Goal: Find specific page/section: Find specific page/section

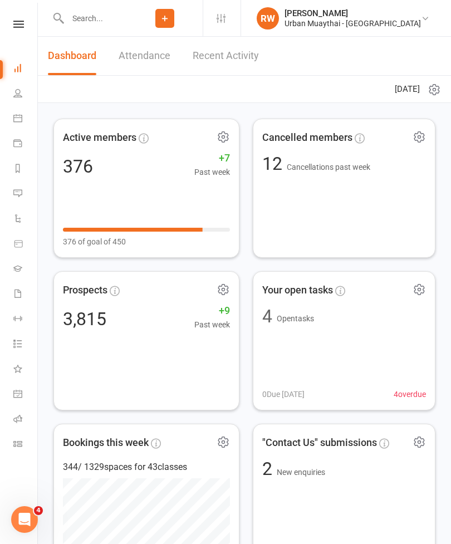
click at [86, 20] on input "text" at bounding box center [95, 19] width 63 height 16
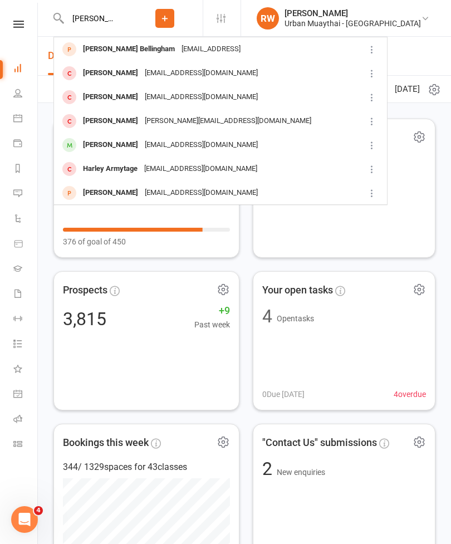
type input "[PERSON_NAME] no"
click at [113, 137] on div "[PERSON_NAME]" at bounding box center [111, 145] width 62 height 16
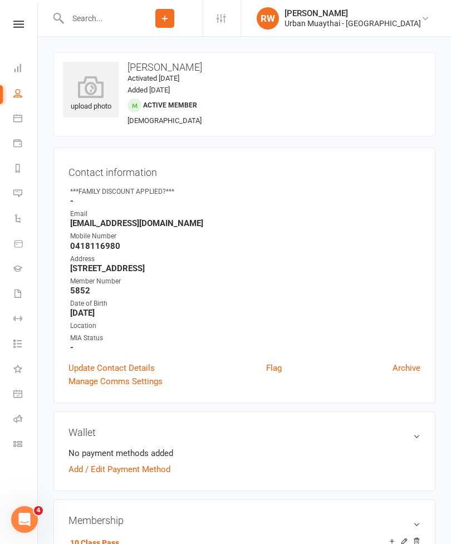
click at [86, 81] on icon at bounding box center [91, 87] width 56 height 22
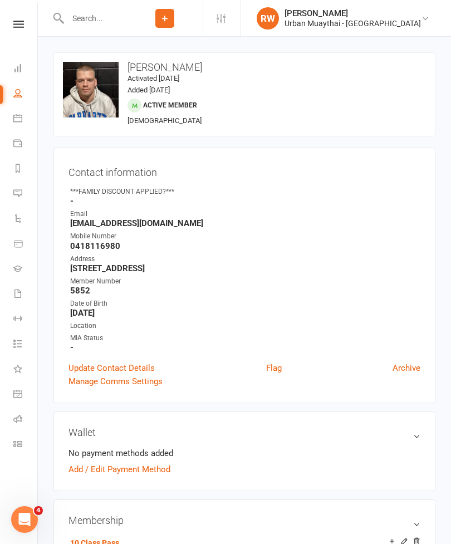
click at [110, 18] on input "text" at bounding box center [95, 19] width 63 height 16
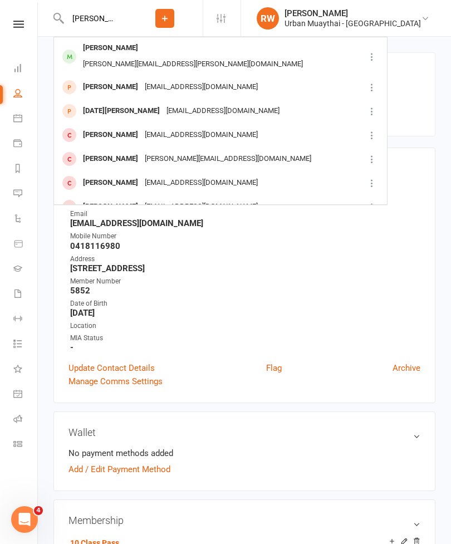
type input "[PERSON_NAME]"
click at [121, 51] on div "[PERSON_NAME]" at bounding box center [111, 48] width 62 height 16
